Goal: Find specific page/section: Find specific page/section

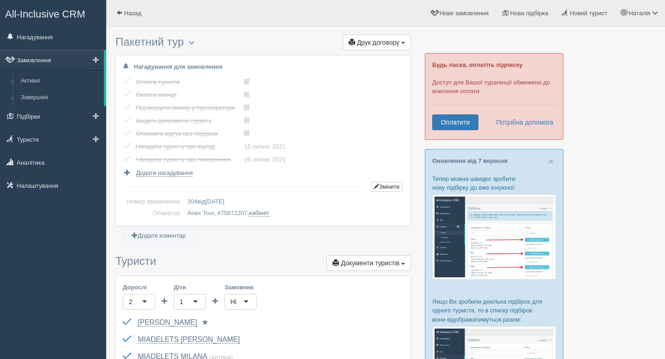
click at [36, 55] on link "Замовлення" at bounding box center [52, 60] width 104 height 20
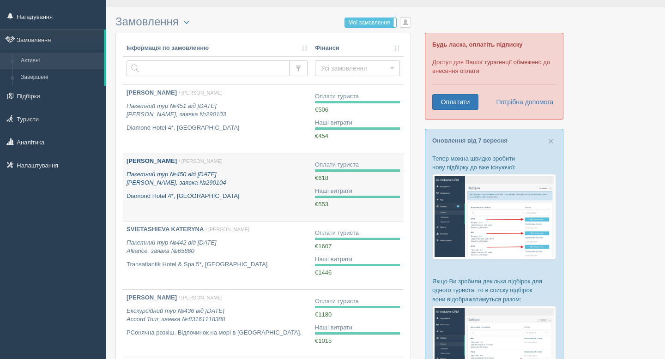
scroll to position [18, 0]
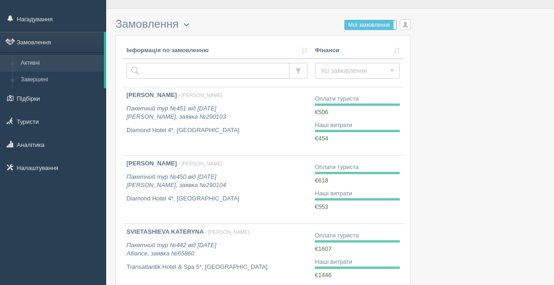
scroll to position [18, 0]
